Goal: Find specific page/section: Locate a particular part of the current website

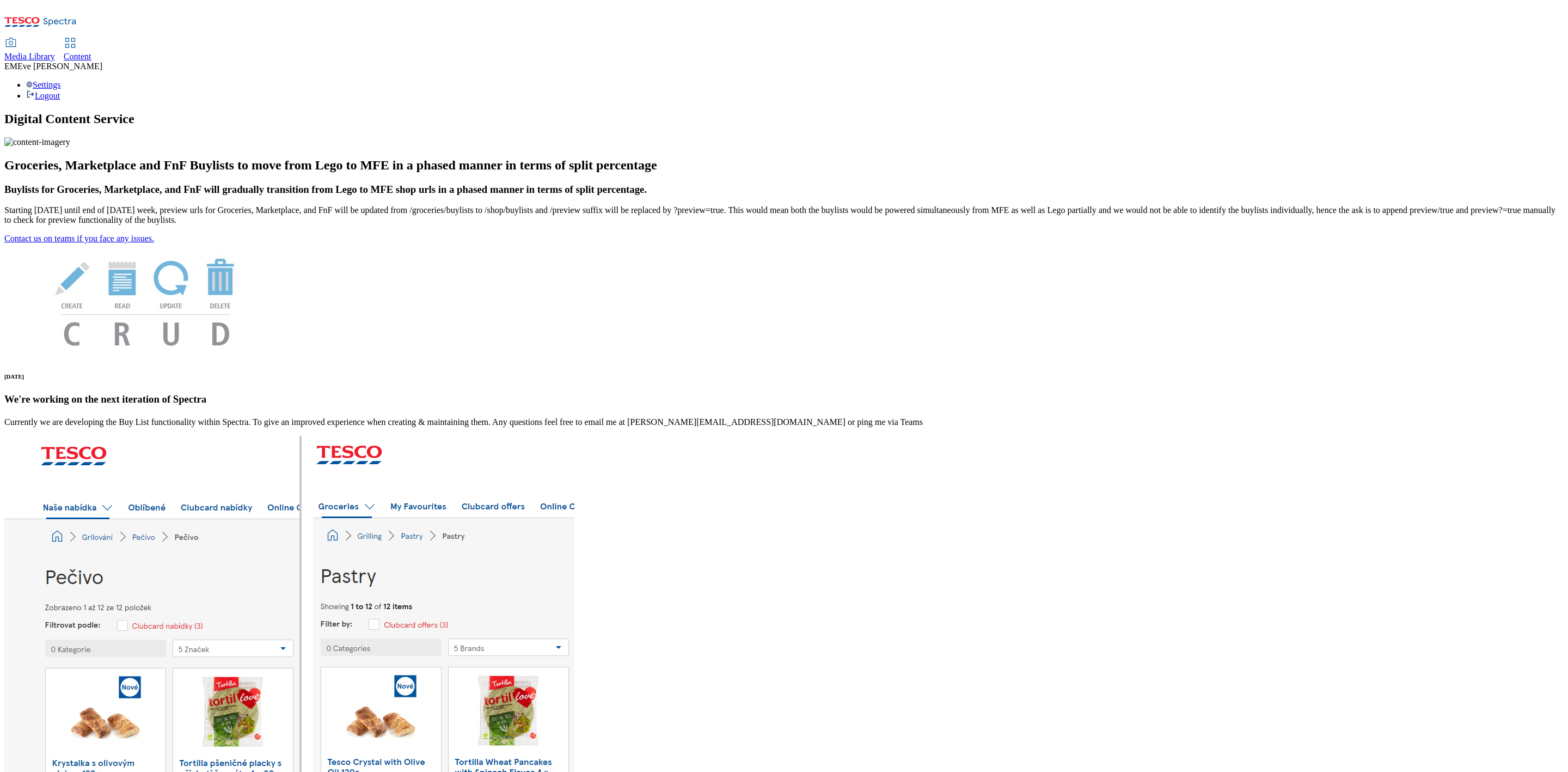
drag, startPoint x: 253, startPoint y: 13, endPoint x: 252, endPoint y: 28, distance: 15.0
click at [92, 52] on span "Content" at bounding box center [77, 56] width 28 height 9
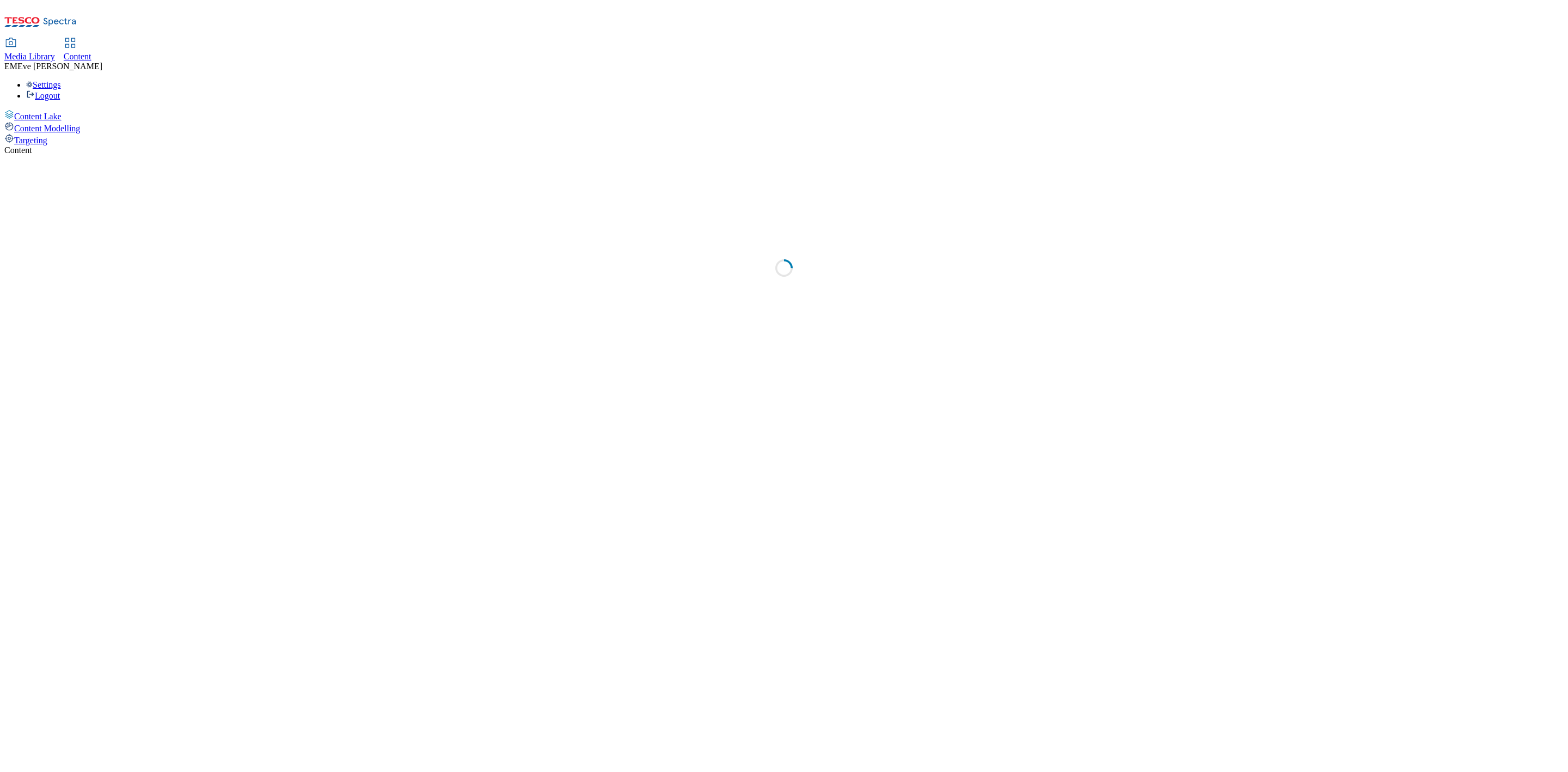
select select "ghs-[GEOGRAPHIC_DATA]"
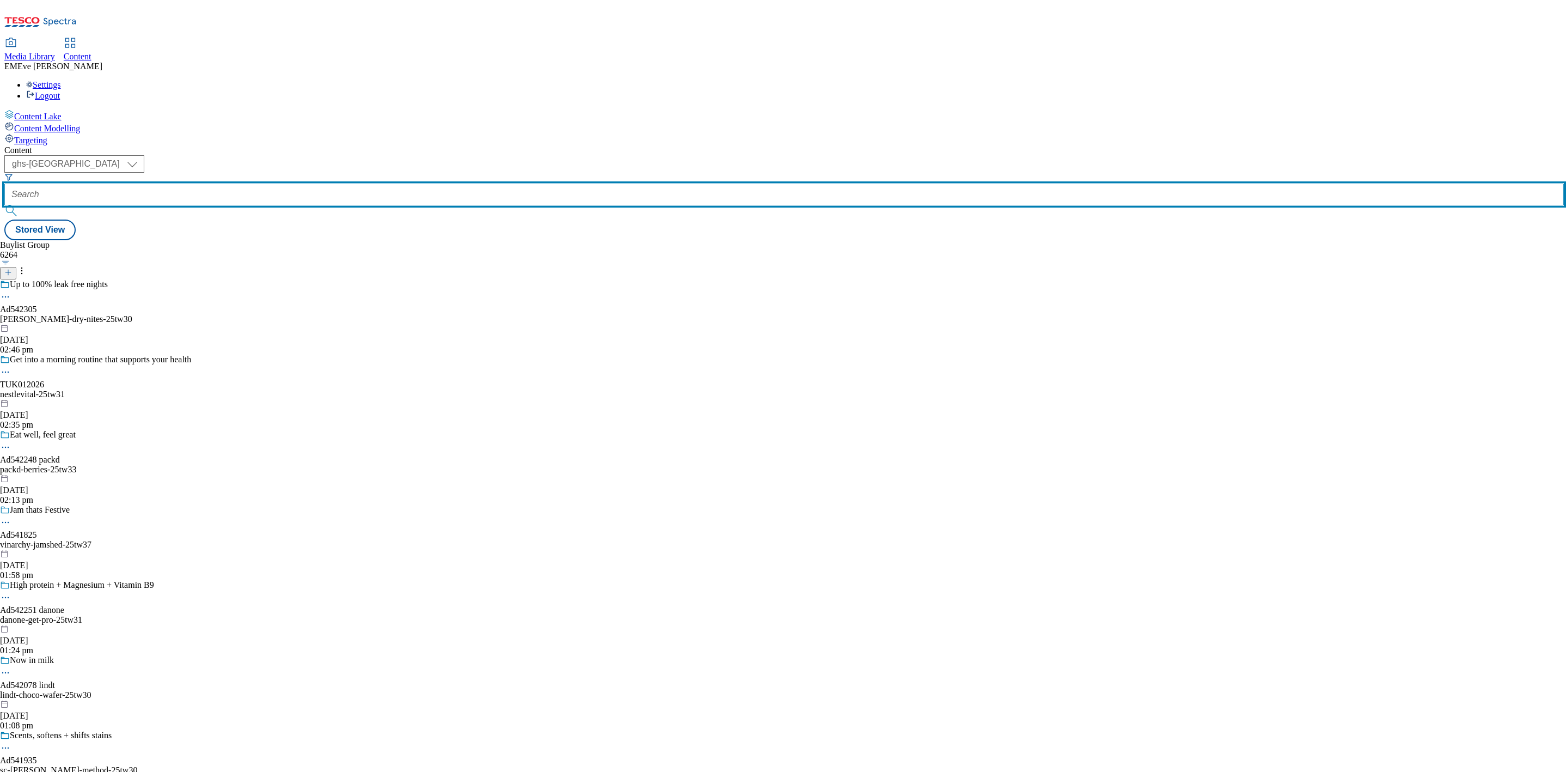
click at [260, 184] on input "text" at bounding box center [784, 194] width 1559 height 22
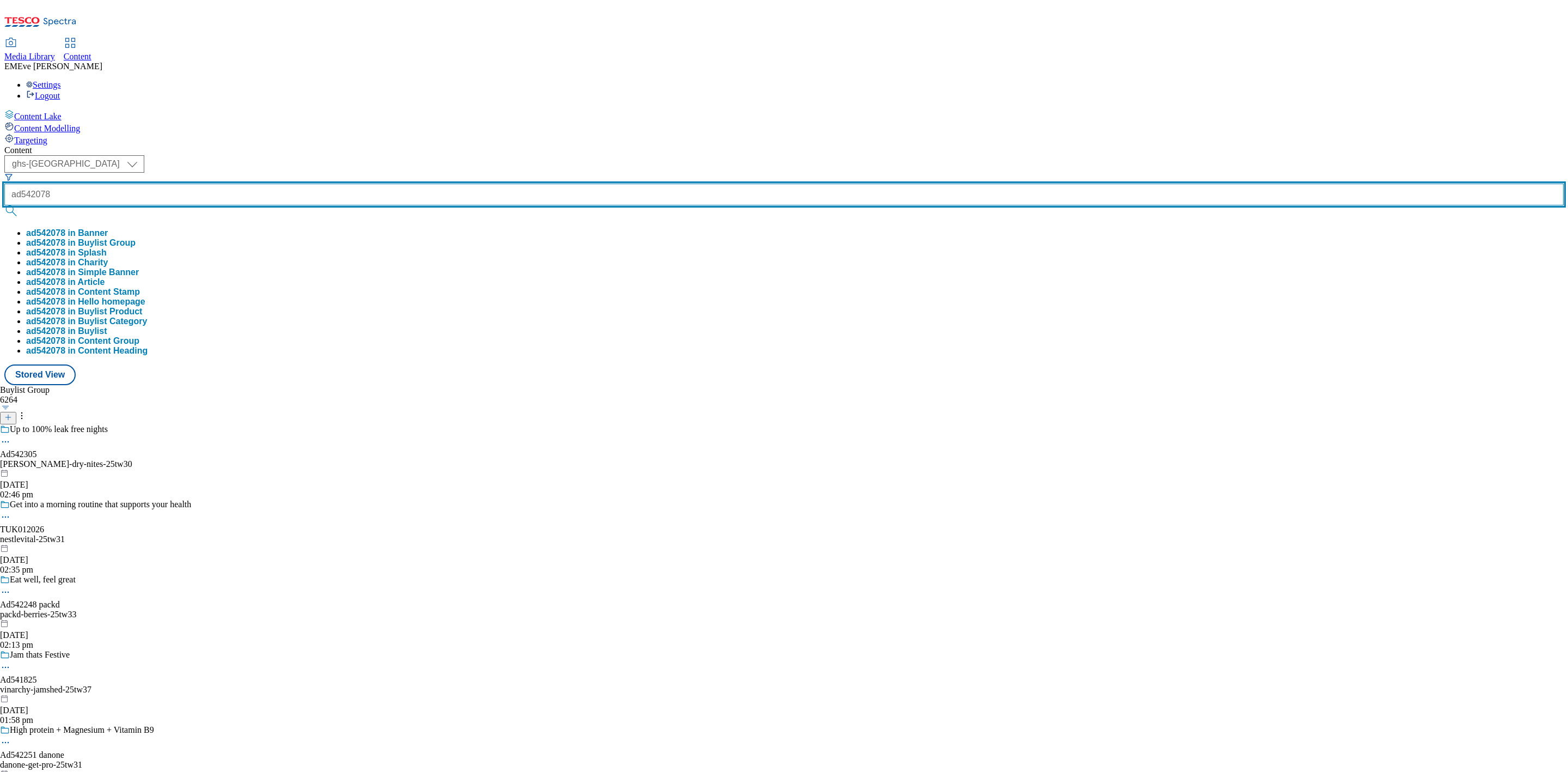
type input "ad542078"
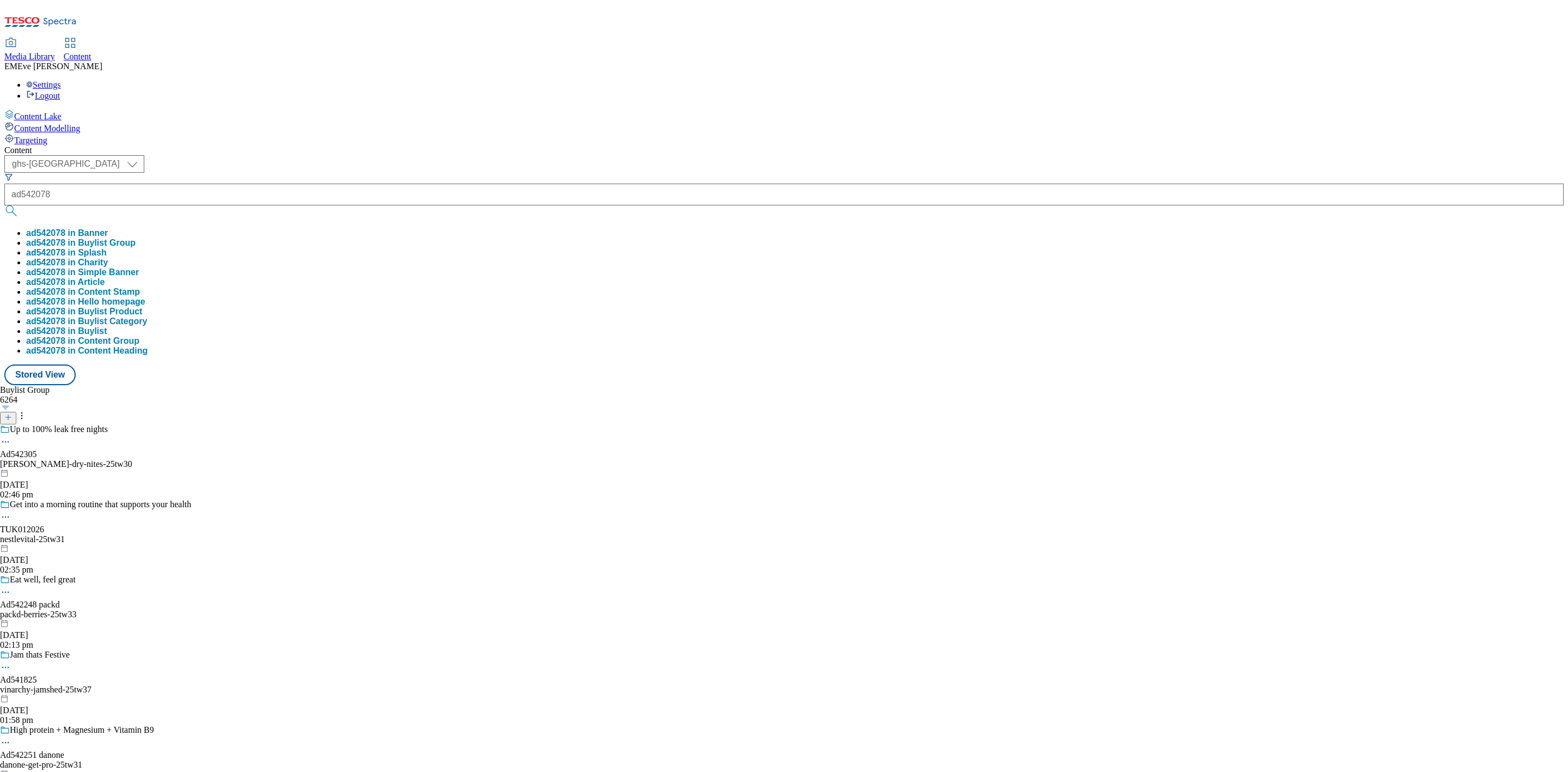
click at [136, 238] on button "ad542078 in Buylist Group" at bounding box center [81, 243] width 110 height 10
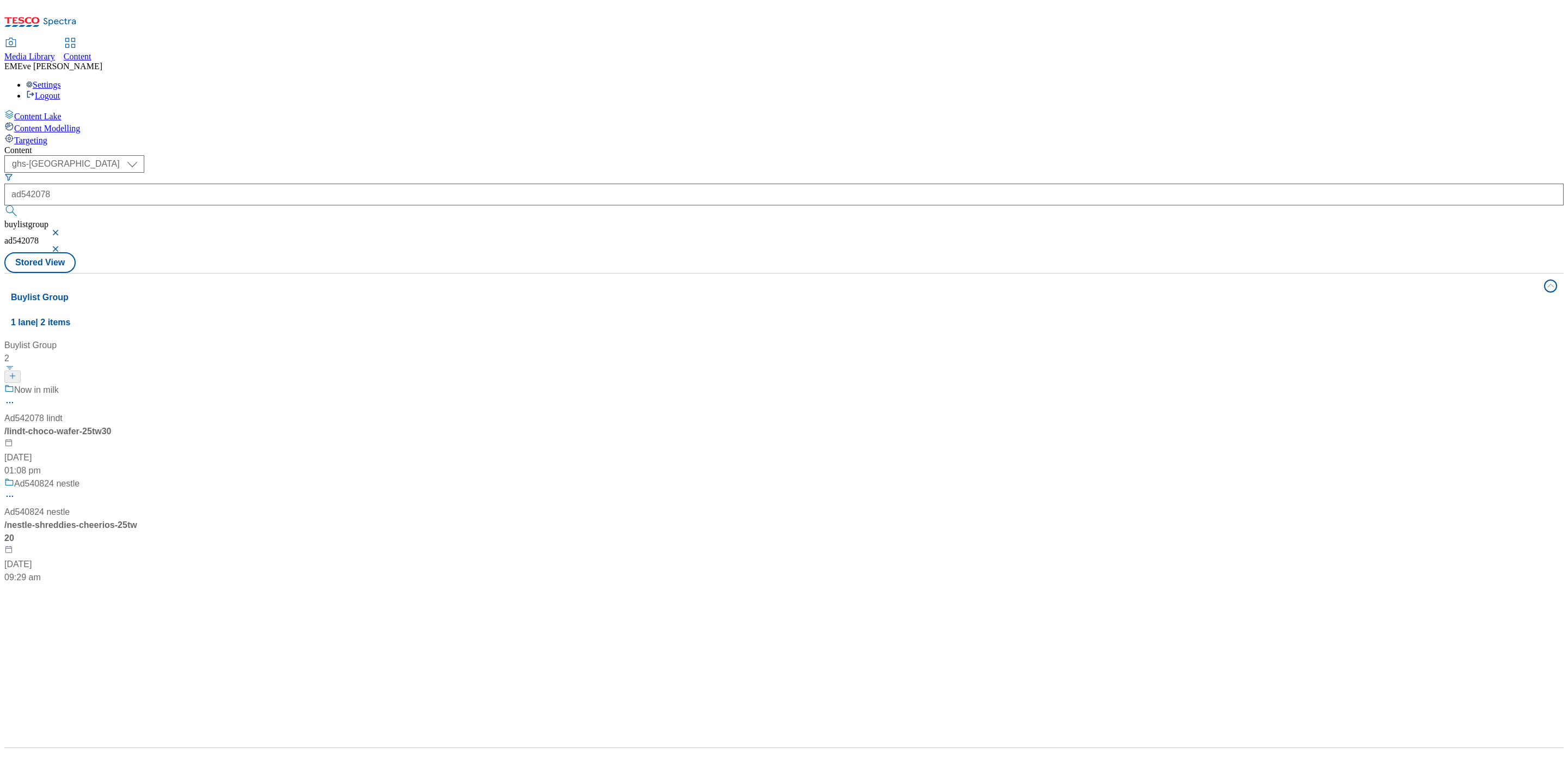
click at [140, 383] on div "Now in milk Ad542078 lindt / lindt-choco-wafer-25tw30 [DATE] 01:08 pm" at bounding box center [72, 429] width 136 height 93
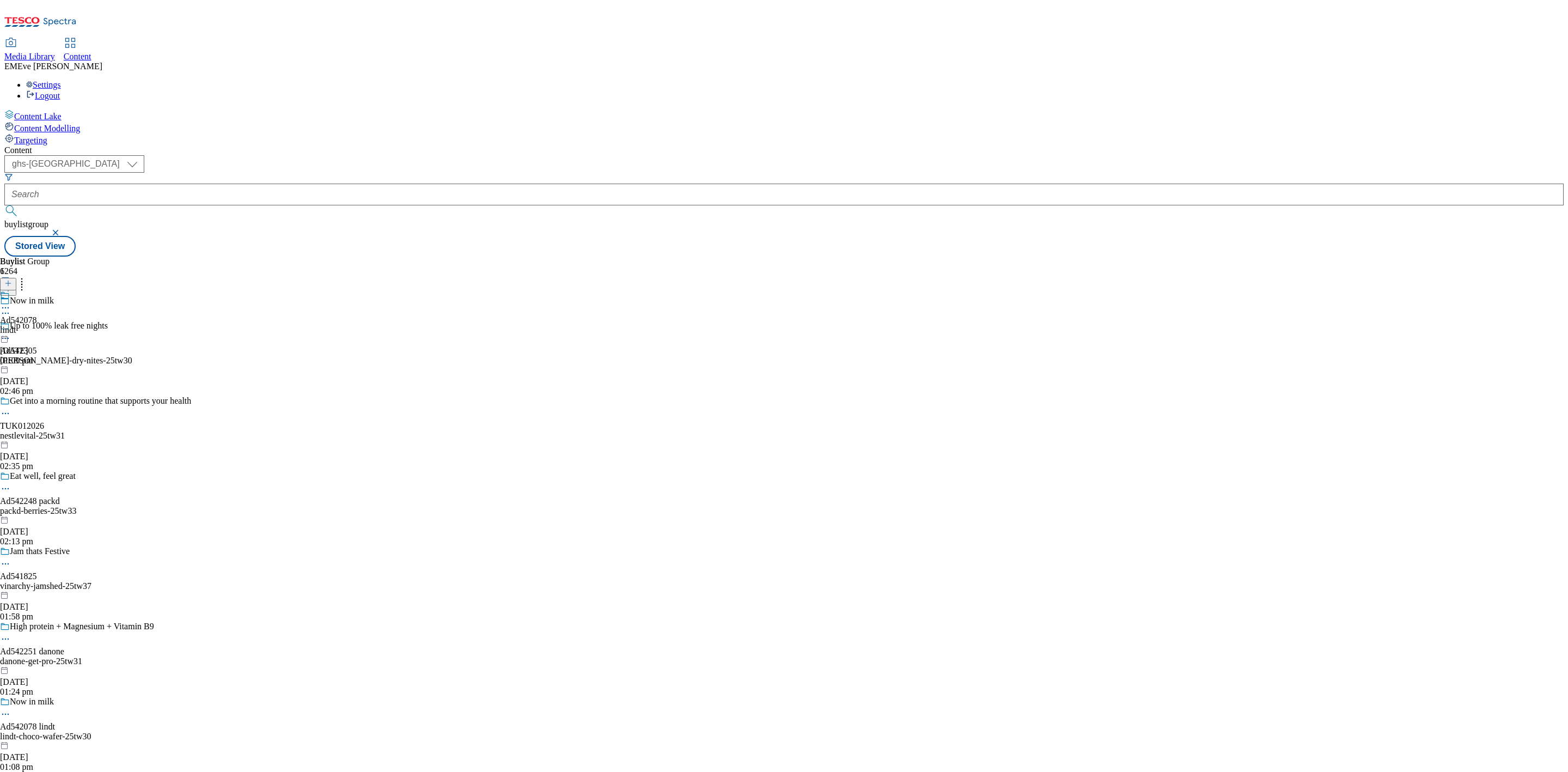
click at [37, 290] on div "Ad542078 lindt [DATE] 01:09 pm" at bounding box center [19, 328] width 37 height 75
click at [63, 290] on div "Lindt Ad542078 lindt-choco-wafer [DATE] 01:09 pm" at bounding box center [31, 328] width 63 height 75
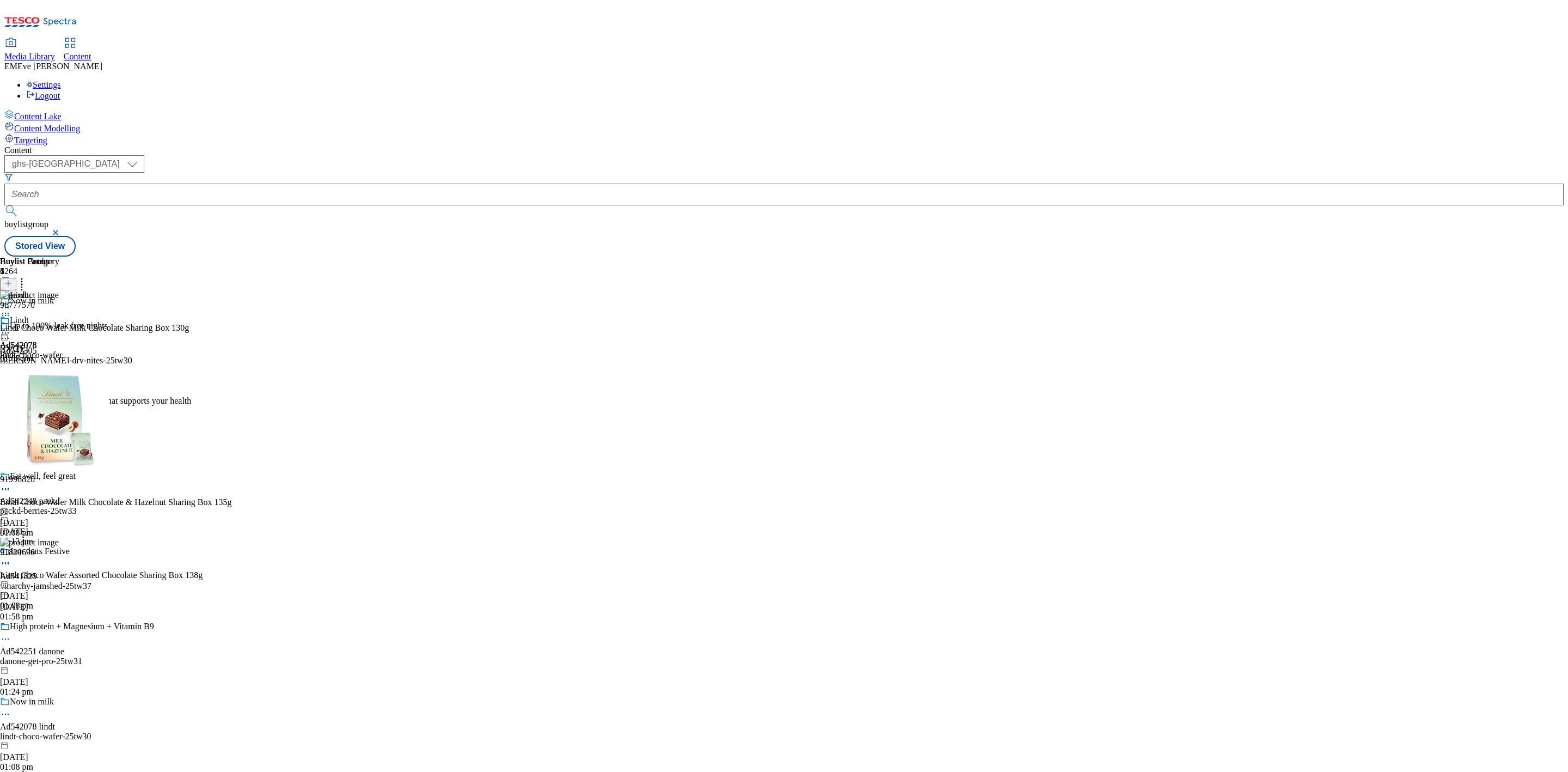
click at [11, 327] on icon at bounding box center [5, 332] width 11 height 11
click at [90, 427] on span "Open Preview Url" at bounding box center [62, 431] width 57 height 8
